Goal: Information Seeking & Learning: Find specific fact

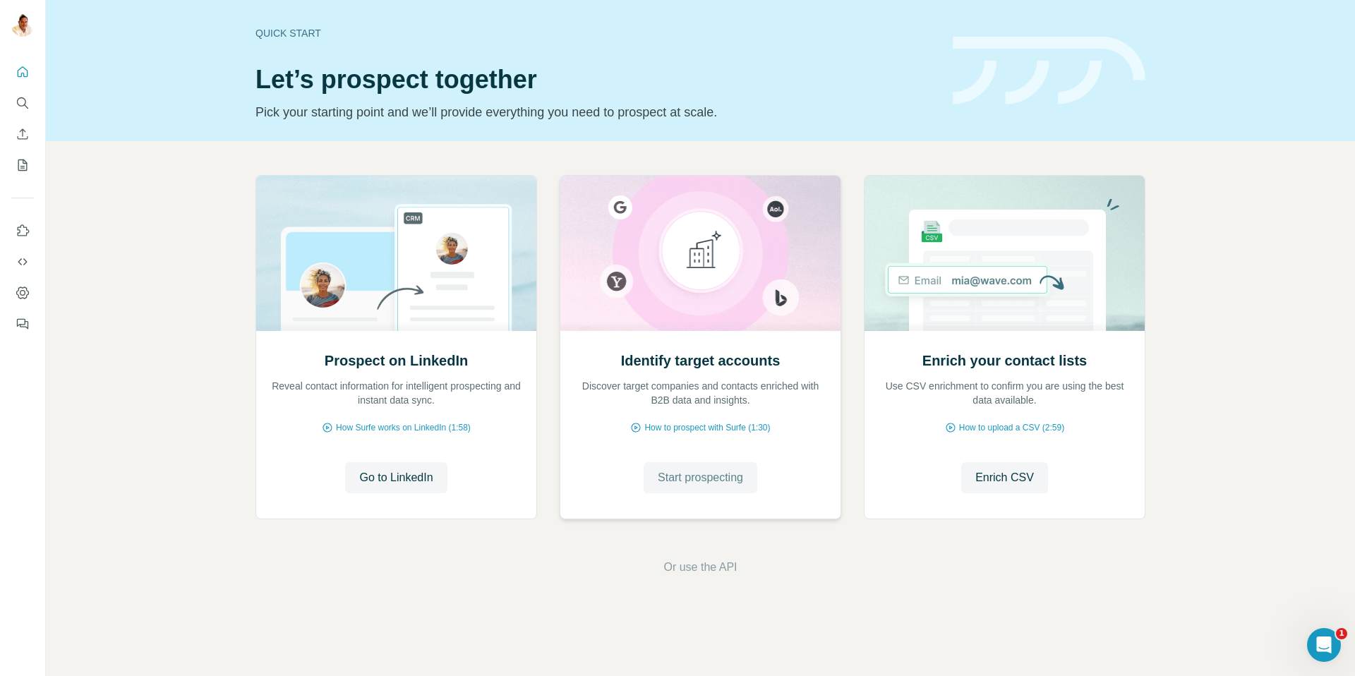
click at [722, 477] on span "Start prospecting" at bounding box center [700, 477] width 85 height 17
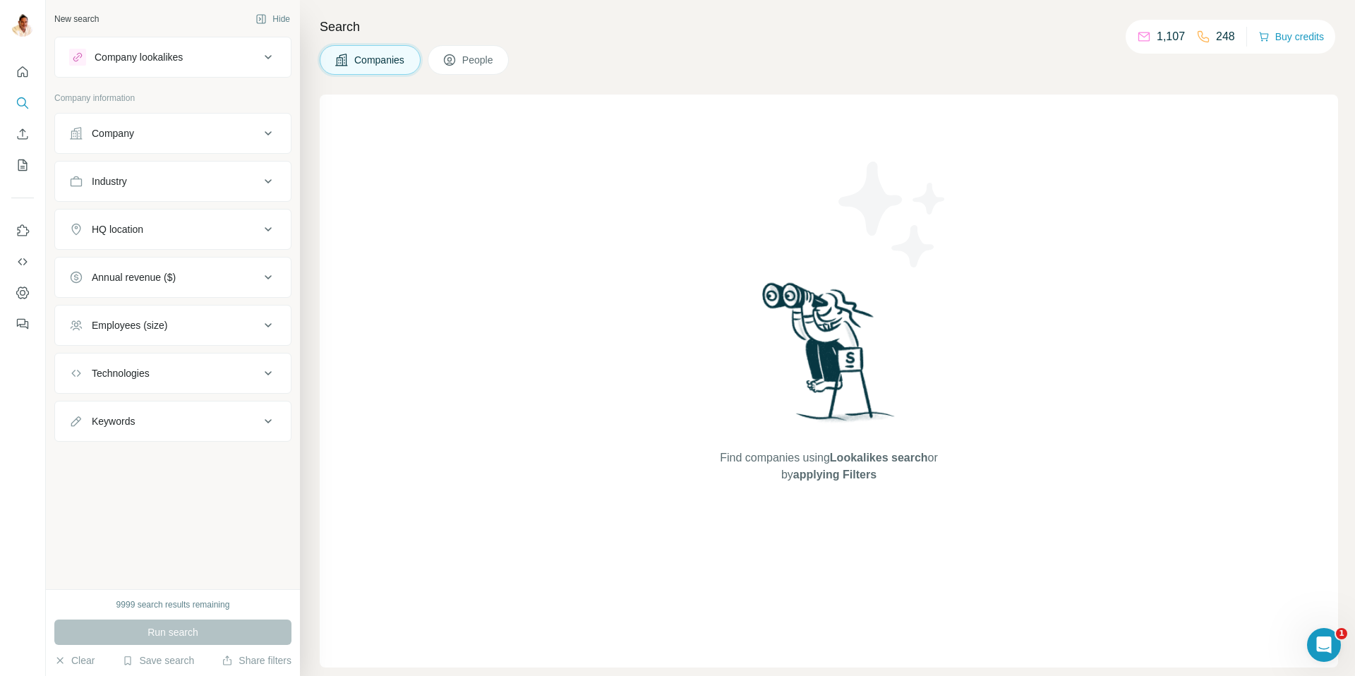
click at [98, 138] on div "Company" at bounding box center [113, 133] width 42 height 14
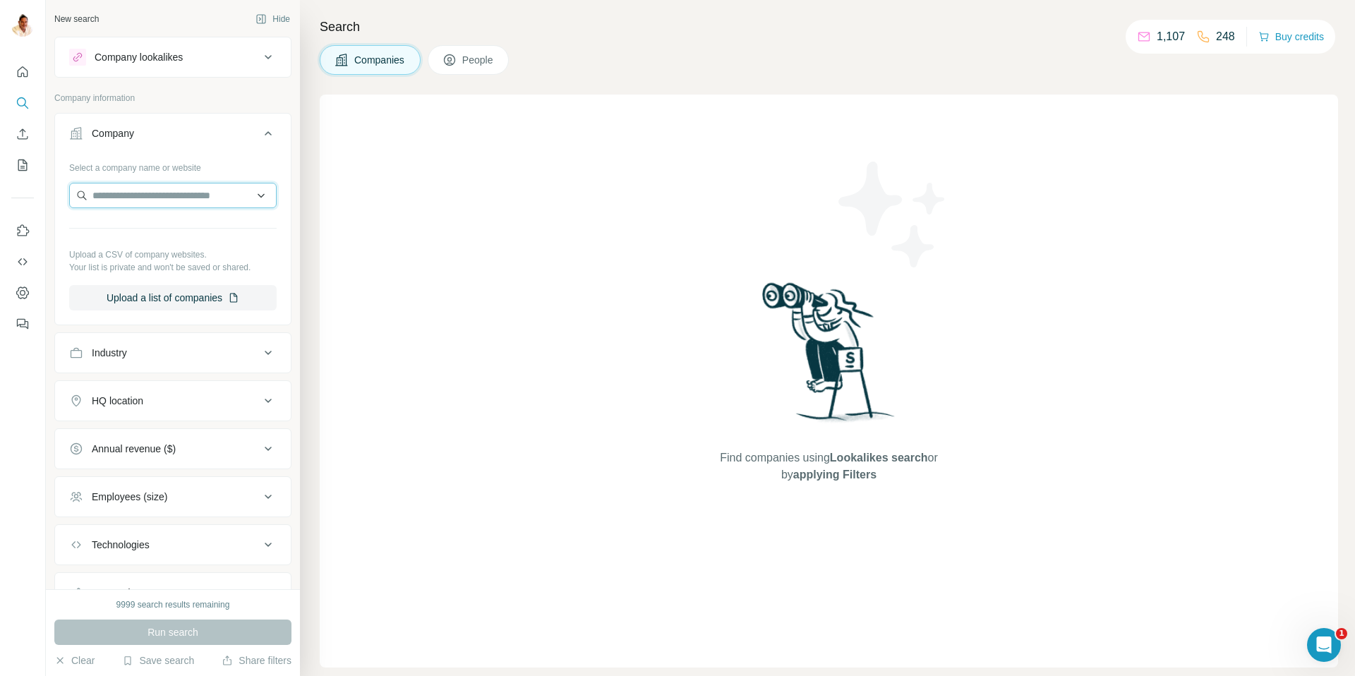
drag, startPoint x: 138, startPoint y: 208, endPoint x: 143, endPoint y: 200, distance: 9.2
click at [137, 208] on input "text" at bounding box center [173, 195] width 208 height 25
click at [148, 193] on input "text" at bounding box center [173, 195] width 208 height 25
paste input "**********"
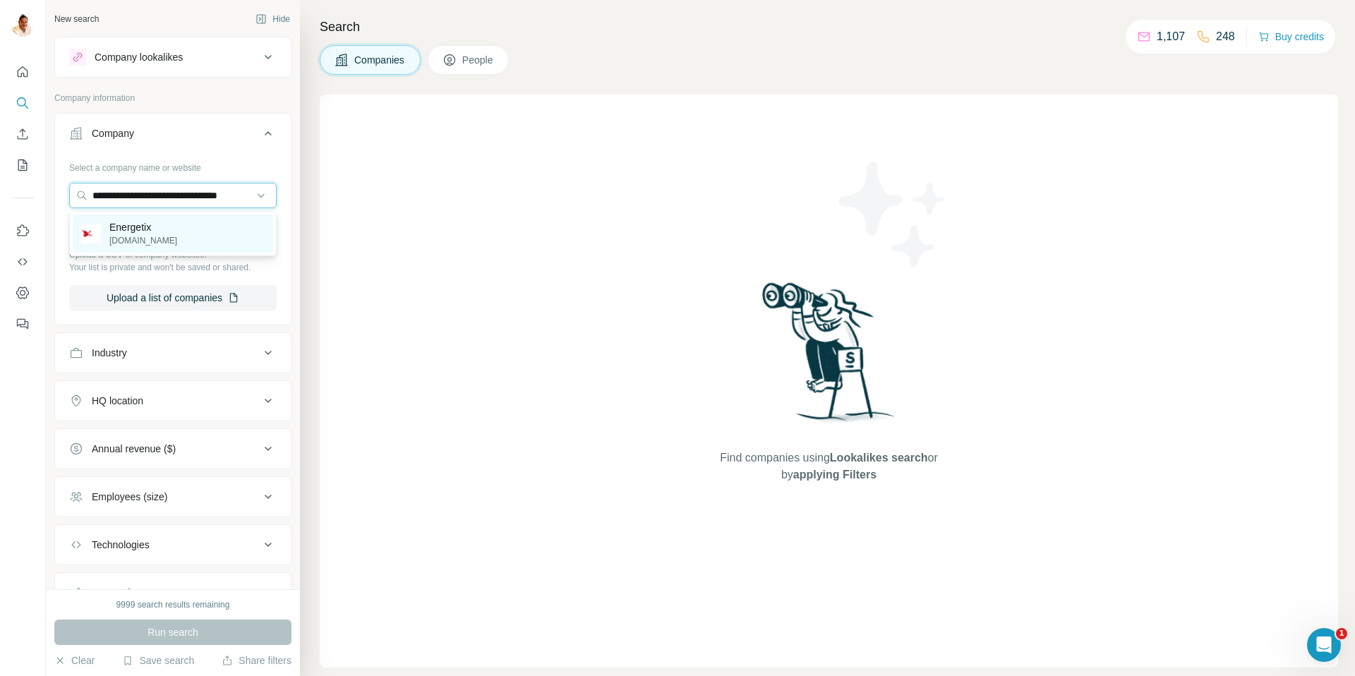
type input "**********"
click at [140, 243] on p "[DOMAIN_NAME]" at bounding box center [143, 240] width 68 height 13
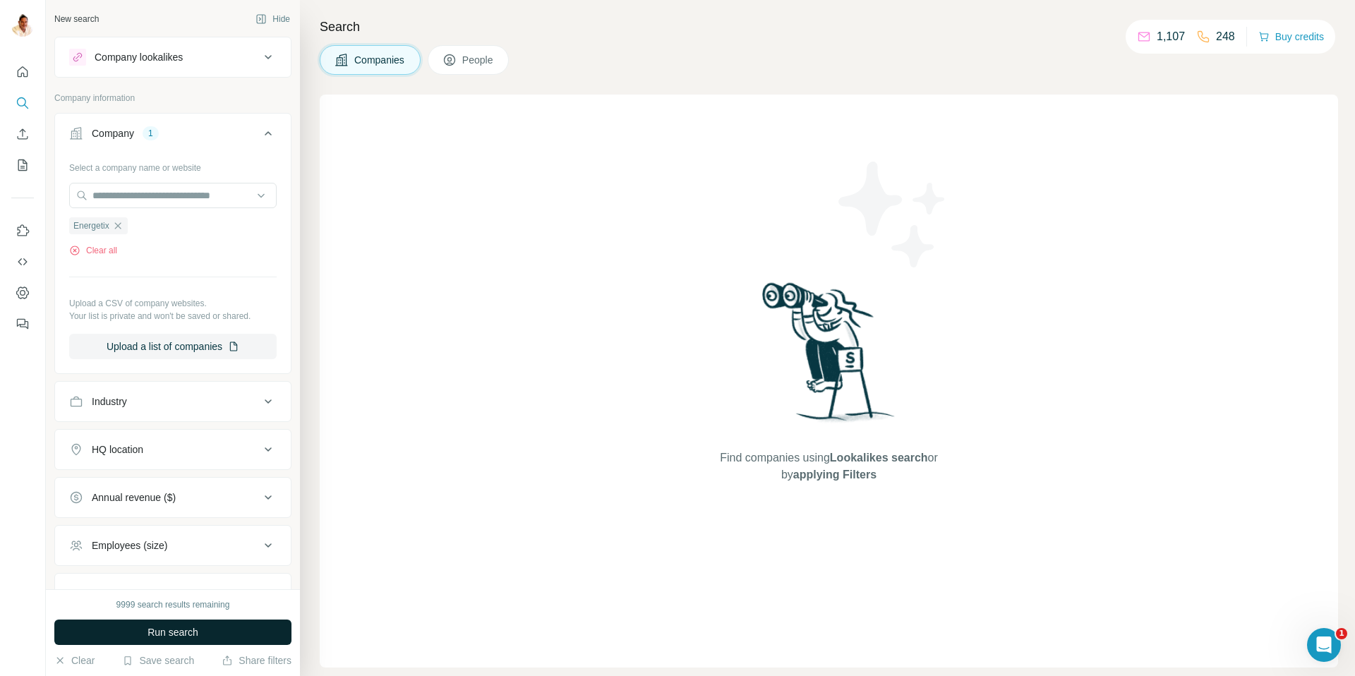
click at [156, 636] on span "Run search" at bounding box center [173, 632] width 51 height 14
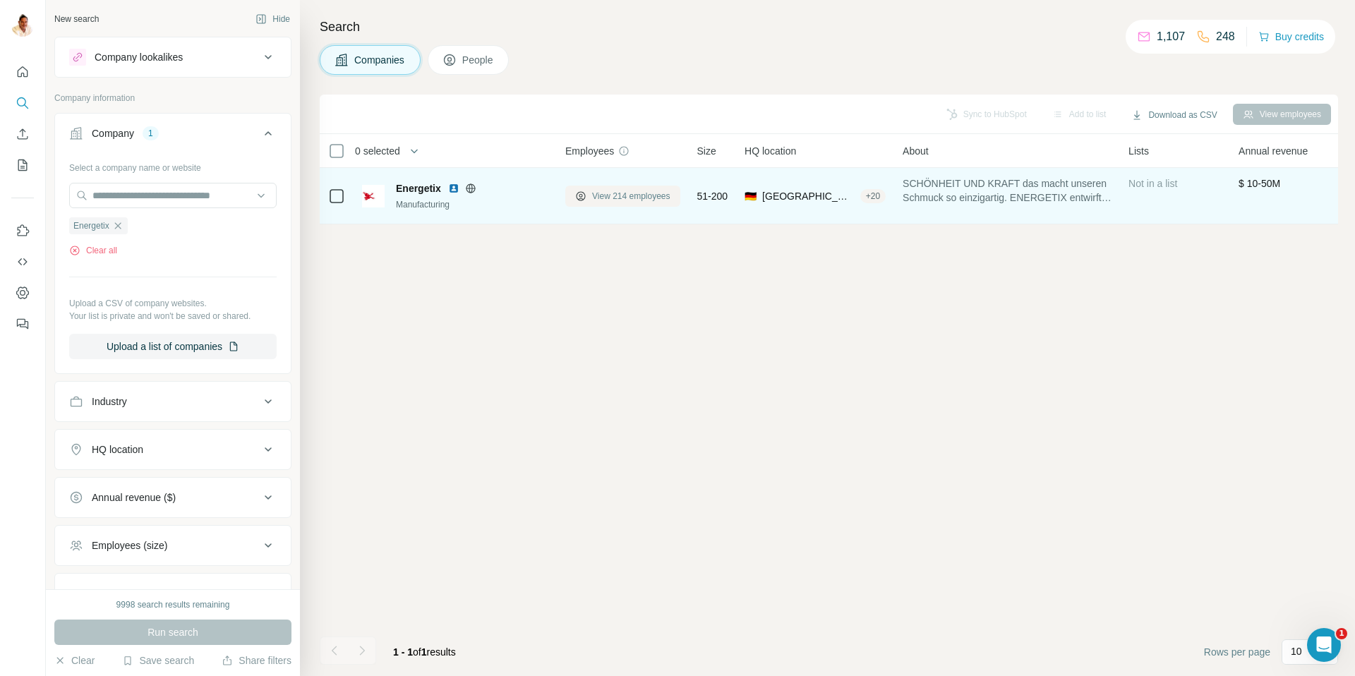
click at [606, 200] on span "View 214 employees" at bounding box center [631, 196] width 78 height 13
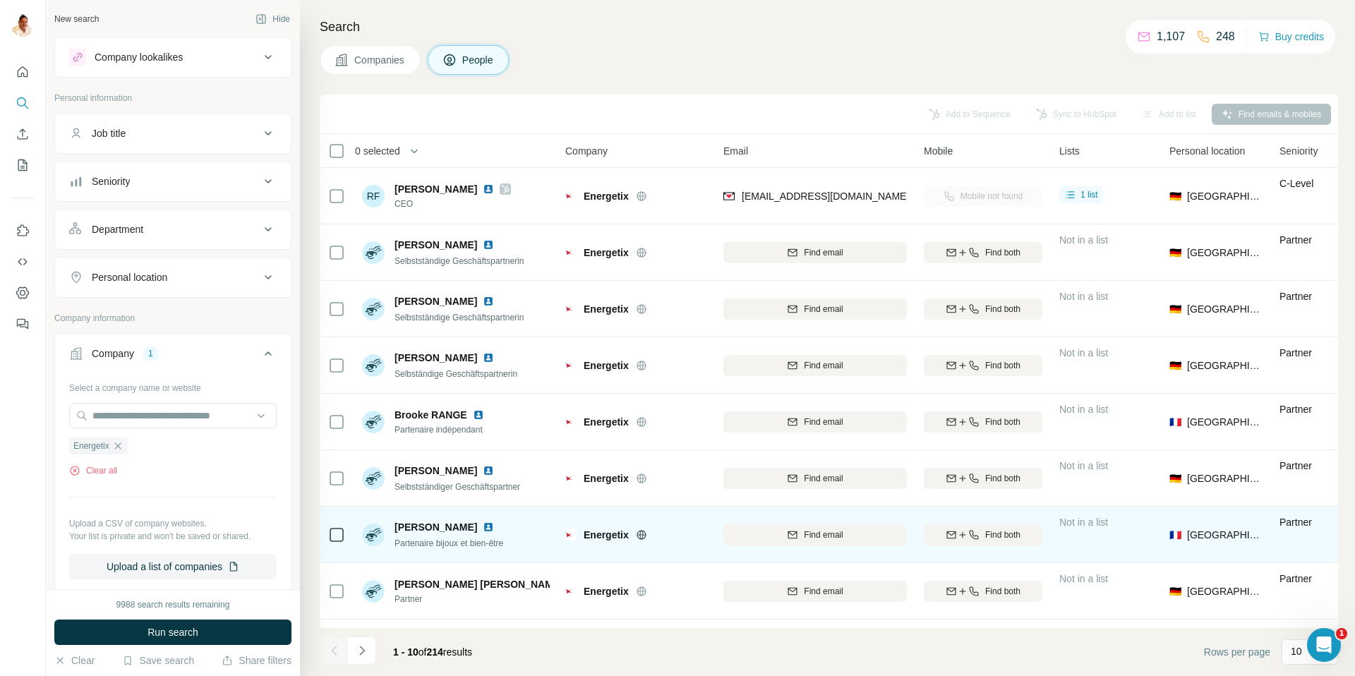
scroll to position [104, 0]
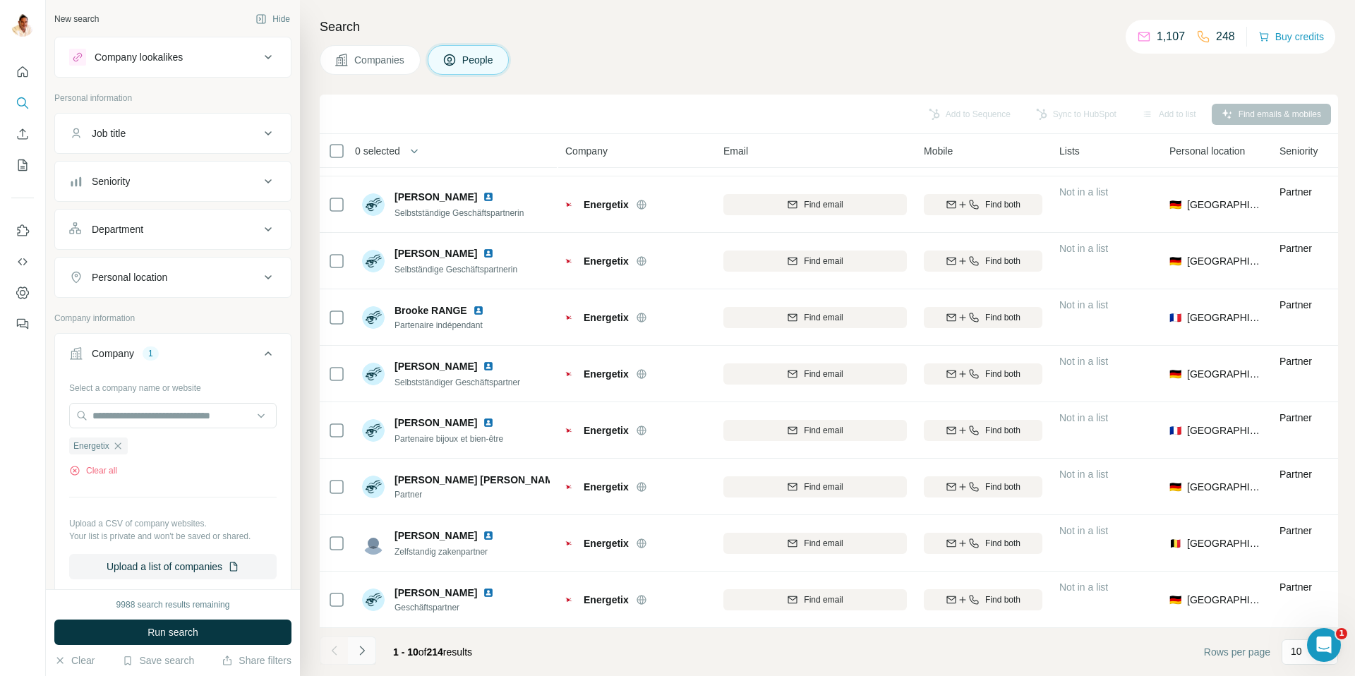
click at [366, 649] on icon "Navigate to next page" at bounding box center [362, 651] width 14 height 14
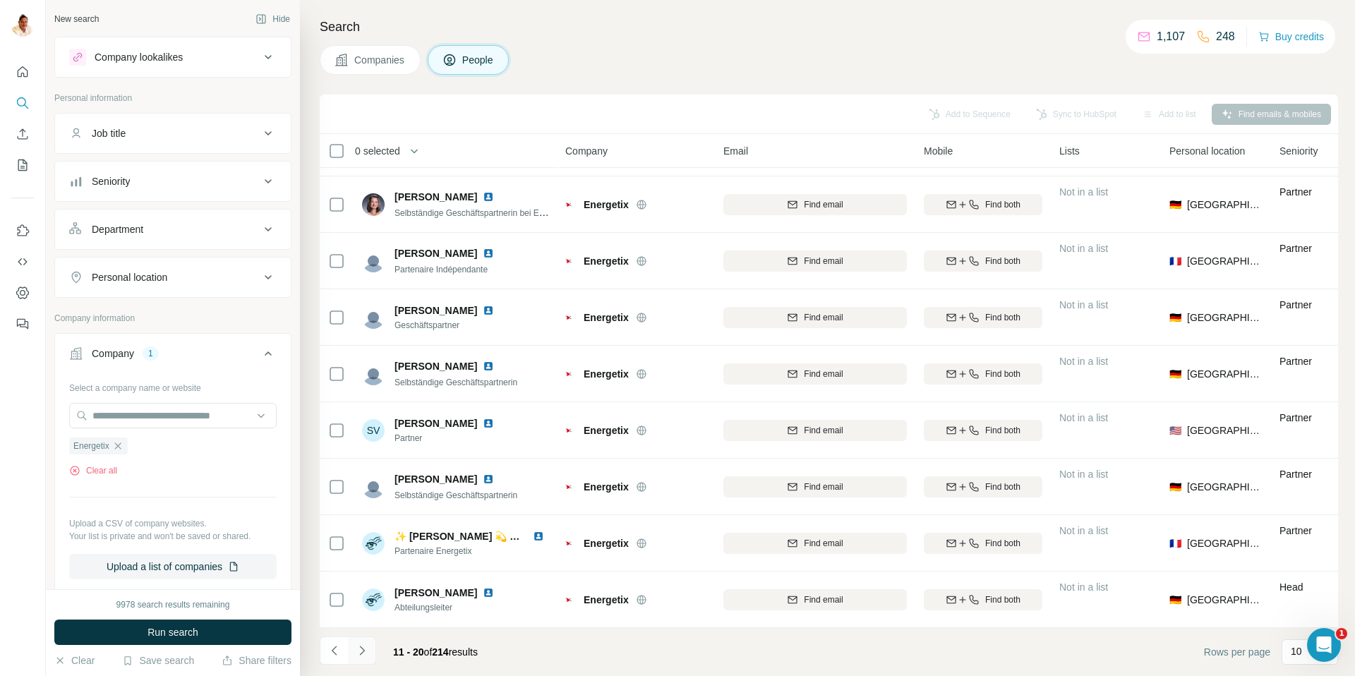
click at [371, 649] on button "Navigate to next page" at bounding box center [362, 651] width 28 height 28
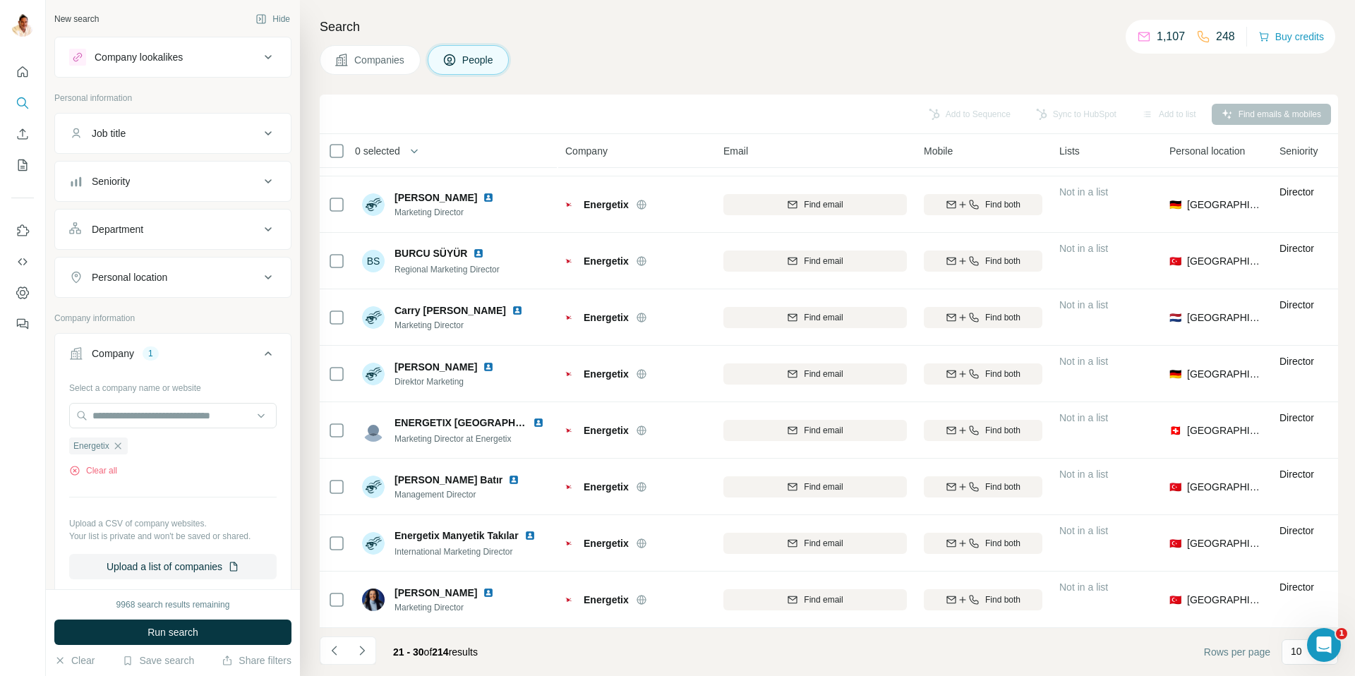
click at [366, 649] on icon "Navigate to next page" at bounding box center [362, 651] width 14 height 14
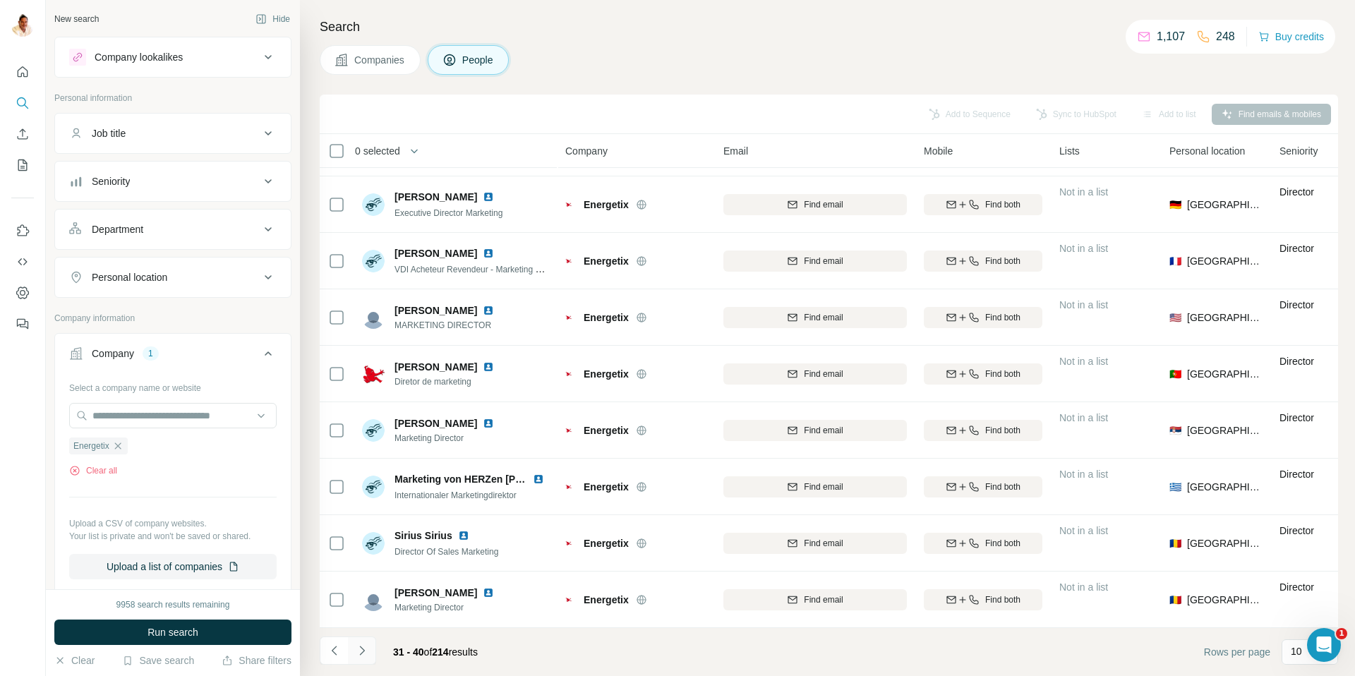
click at [367, 649] on icon "Navigate to next page" at bounding box center [362, 651] width 14 height 14
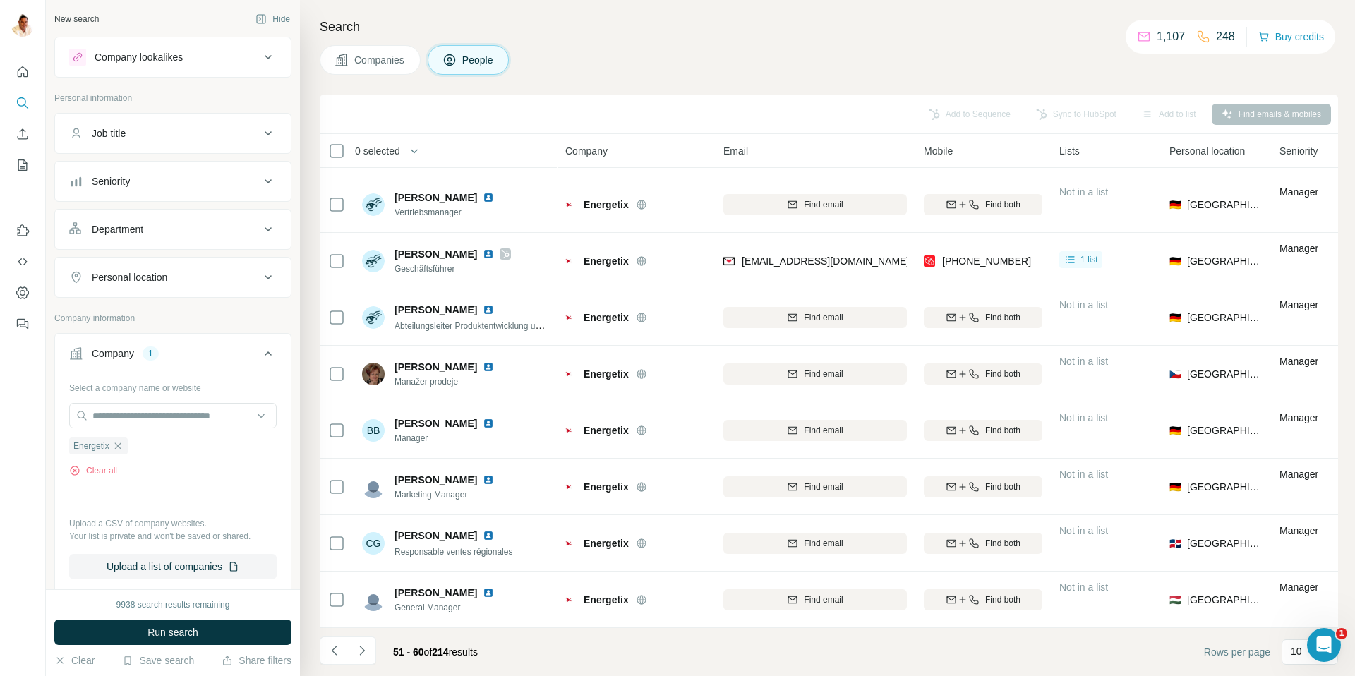
click at [369, 647] on button "Navigate to next page" at bounding box center [362, 651] width 28 height 28
